Goal: Task Accomplishment & Management: Complete application form

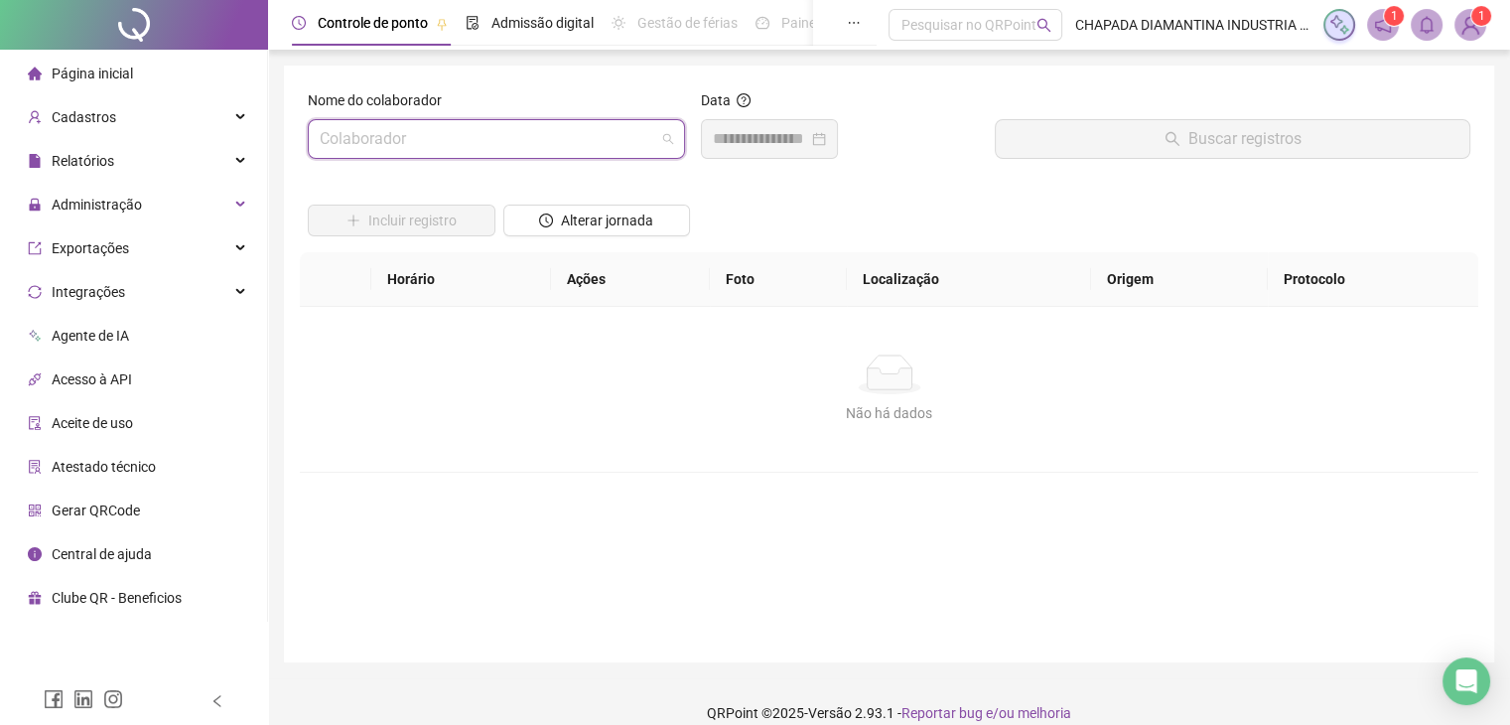
drag, startPoint x: 572, startPoint y: 132, endPoint x: 577, endPoint y: 144, distance: 12.9
click at [573, 133] on input "search" at bounding box center [488, 139] width 336 height 38
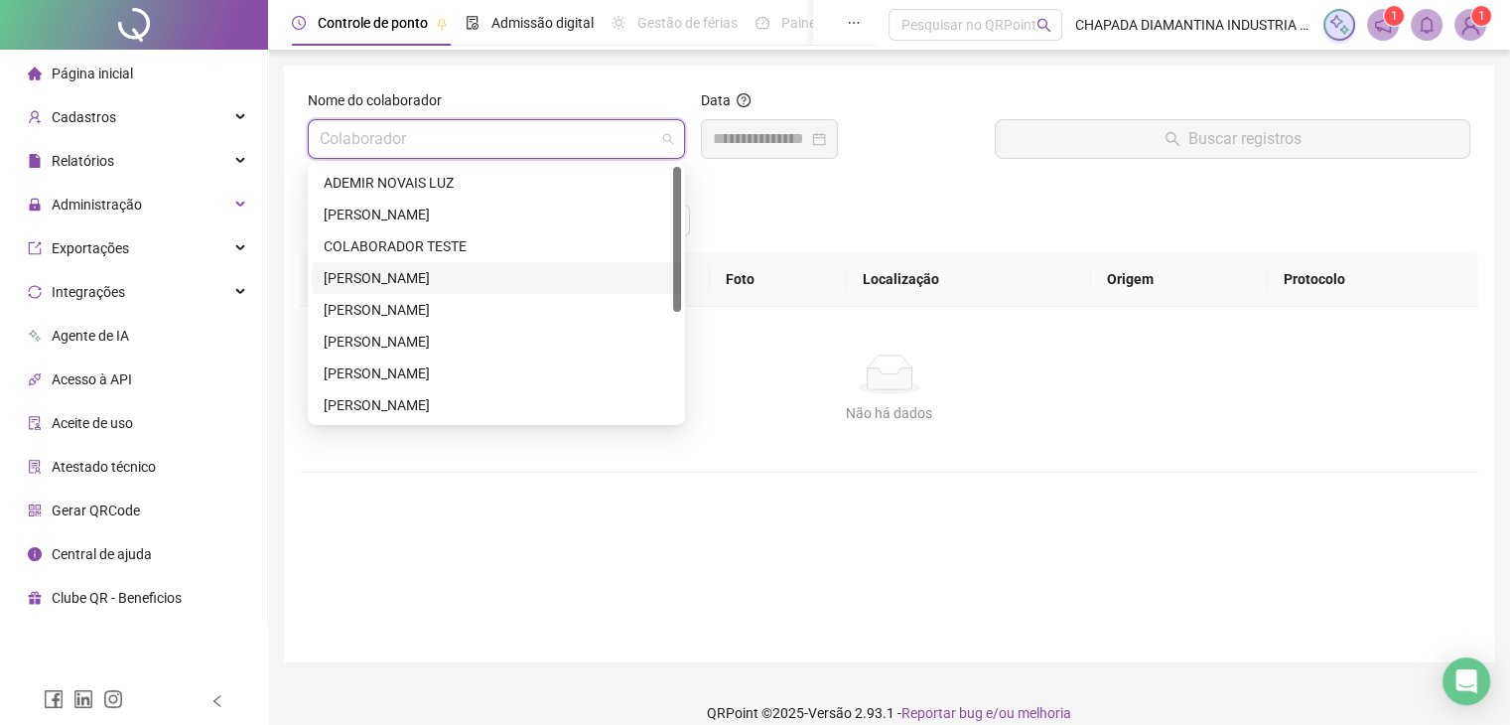
click at [414, 280] on div "[PERSON_NAME]" at bounding box center [497, 278] width 346 height 22
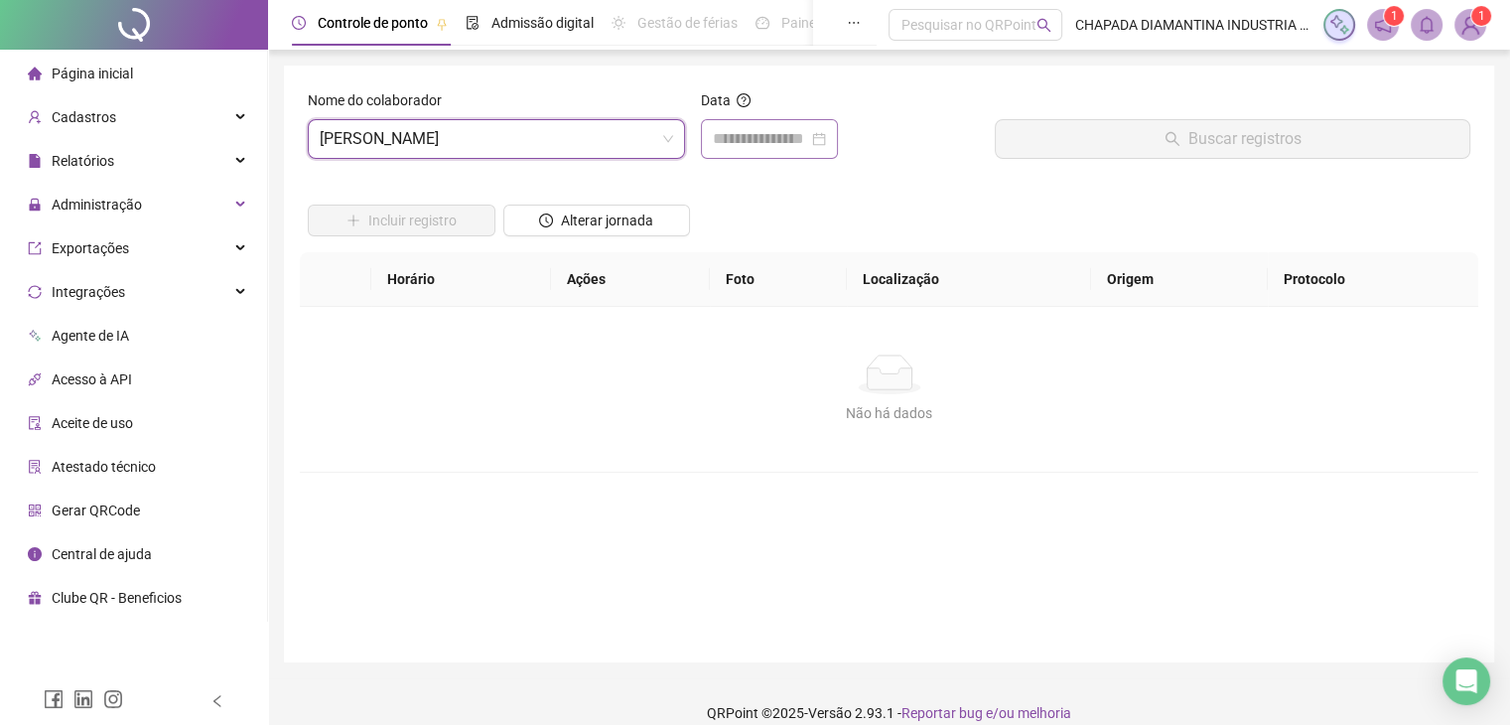
drag, startPoint x: 715, startPoint y: 158, endPoint x: 731, endPoint y: 156, distance: 16.0
click at [716, 158] on div at bounding box center [769, 139] width 137 height 40
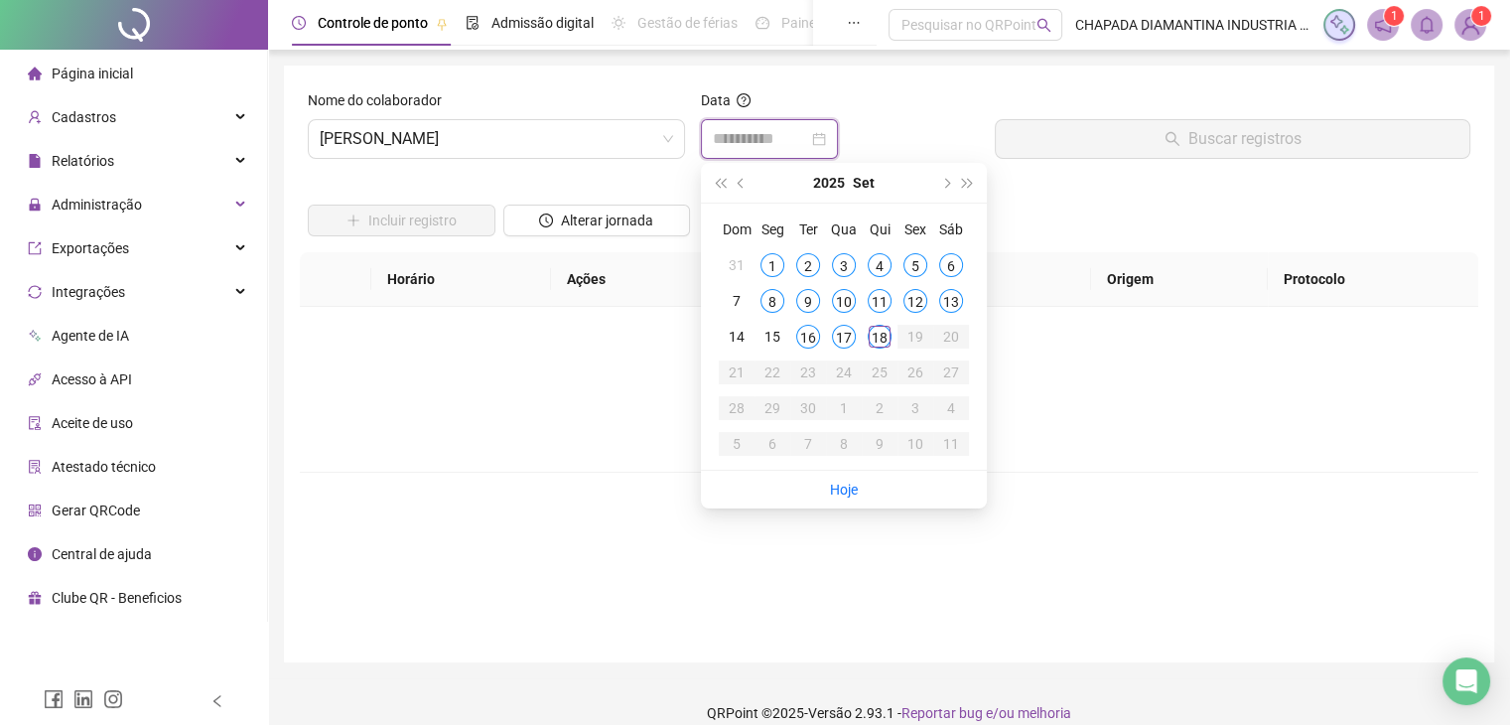
type input "**********"
click at [878, 330] on div "18" at bounding box center [880, 337] width 24 height 24
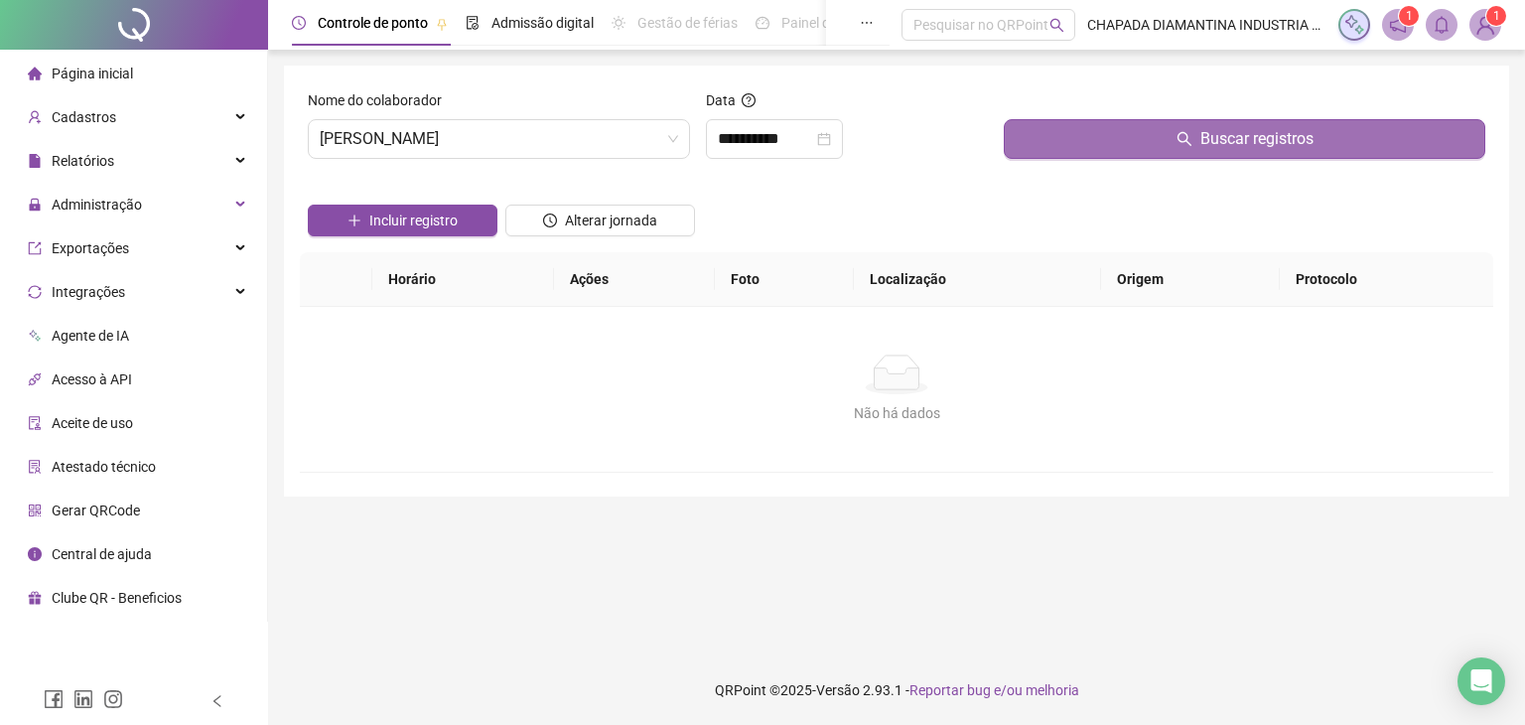
click at [1117, 148] on button "Buscar registros" at bounding box center [1245, 139] width 482 height 40
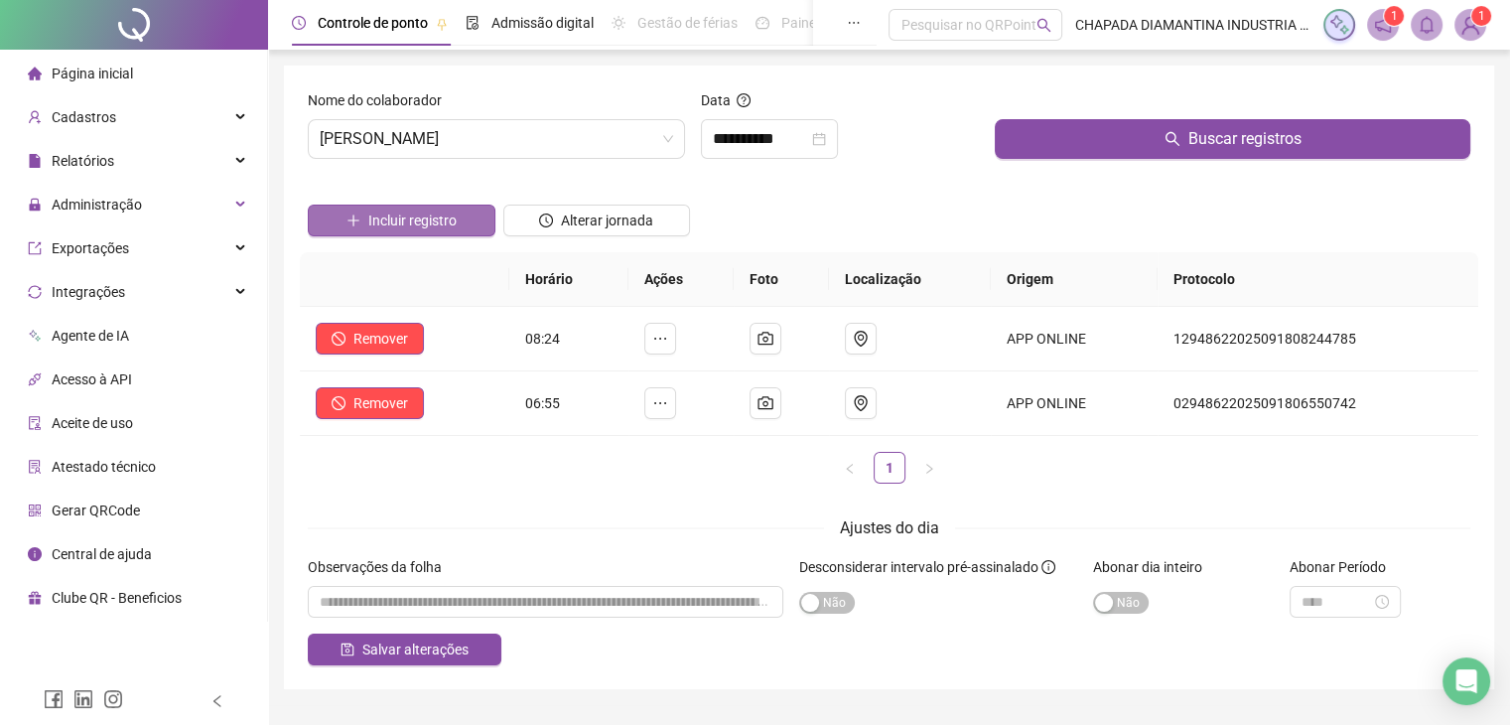
click at [462, 216] on button "Incluir registro" at bounding box center [402, 221] width 188 height 32
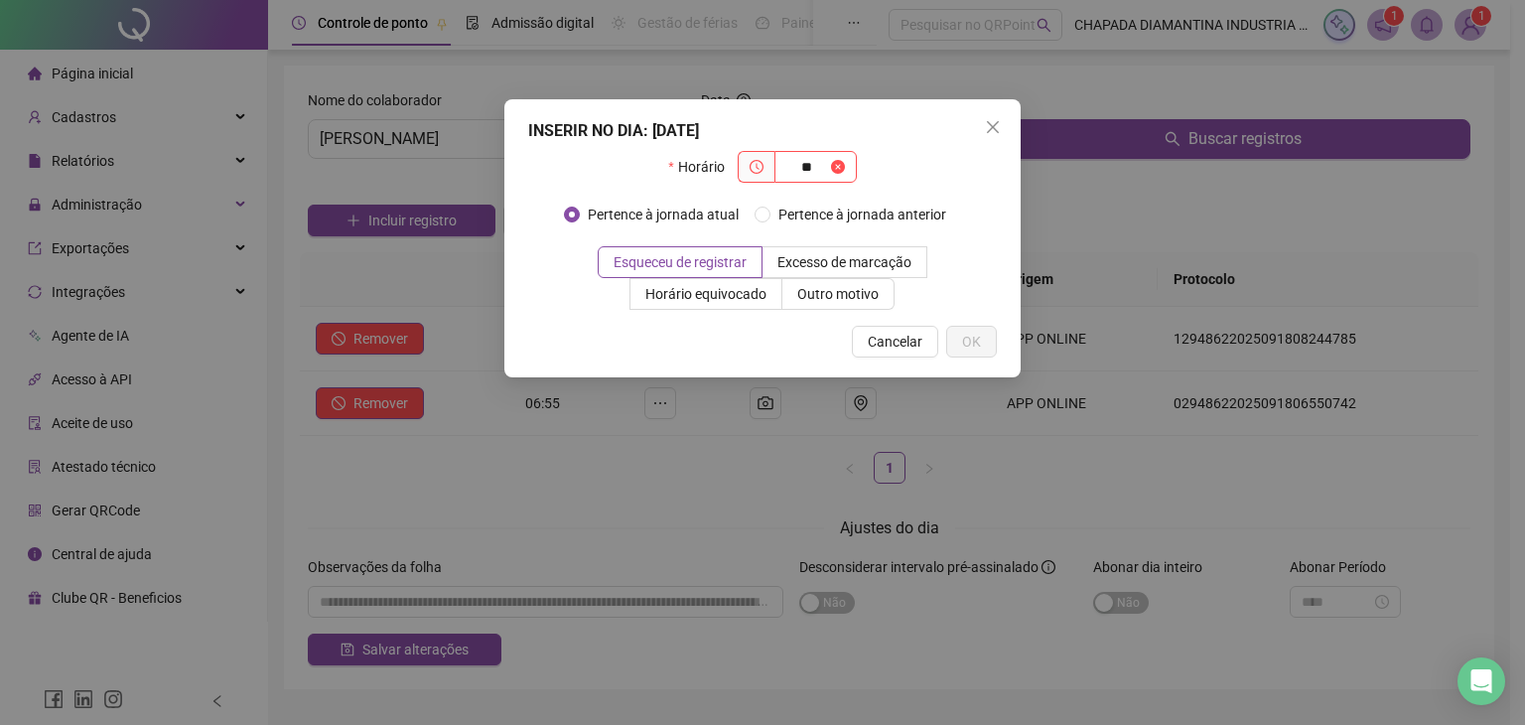
type input "*"
type input "*****"
click at [979, 341] on span "OK" at bounding box center [971, 342] width 19 height 22
